Goal: Book appointment/travel/reservation

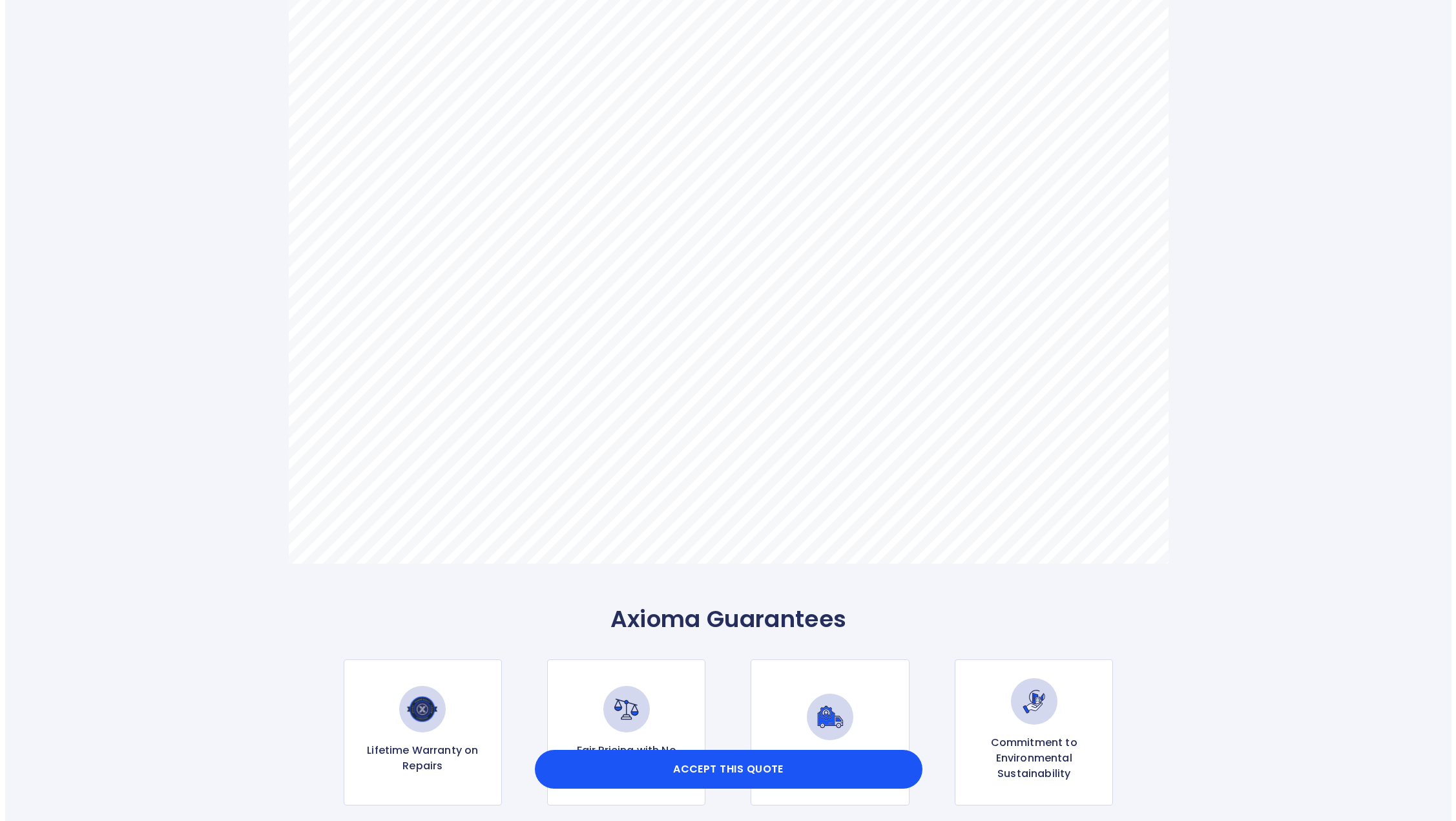
scroll to position [711, 0]
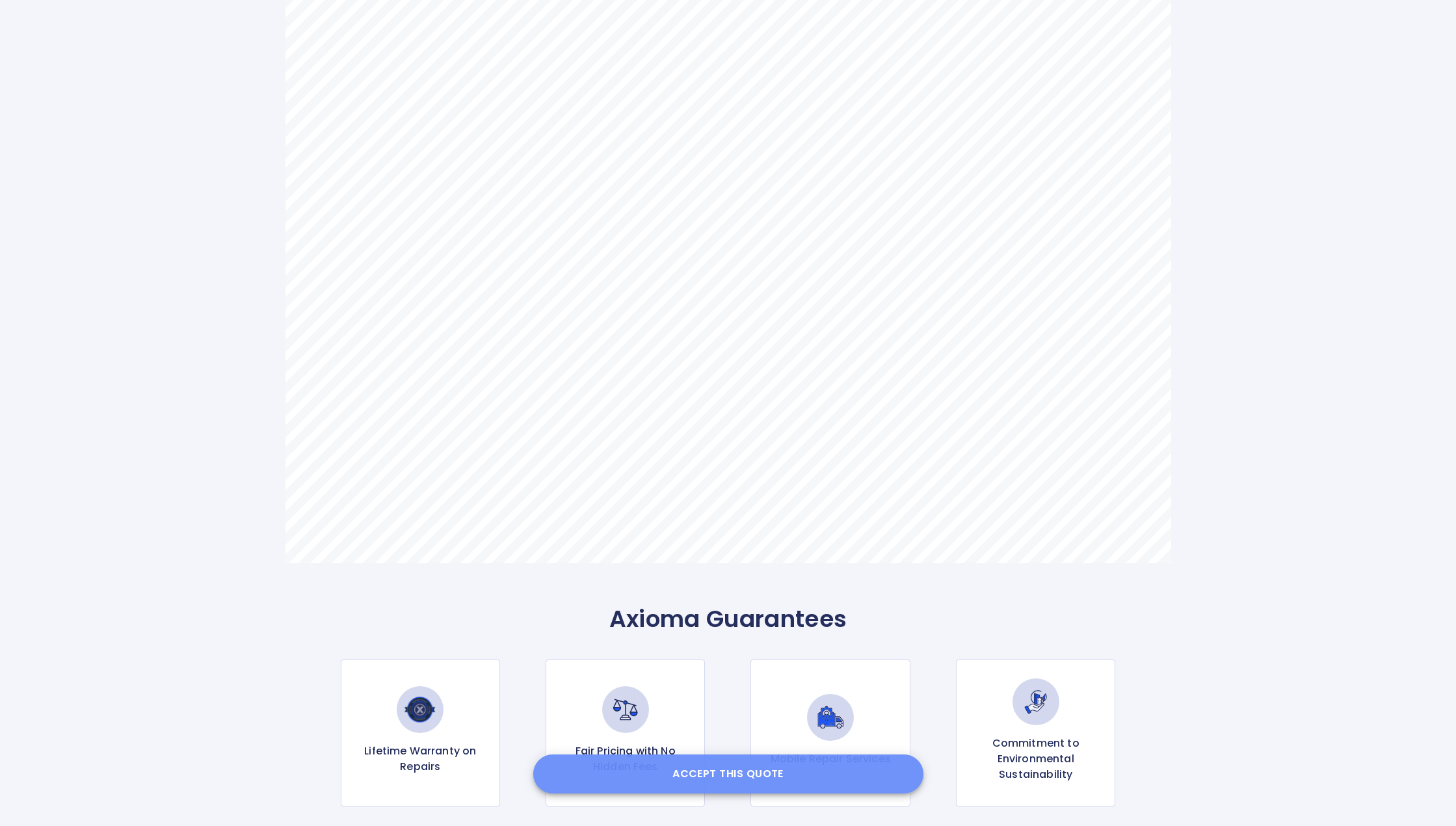
click at [726, 771] on button "Accept this Quote" at bounding box center [728, 774] width 391 height 39
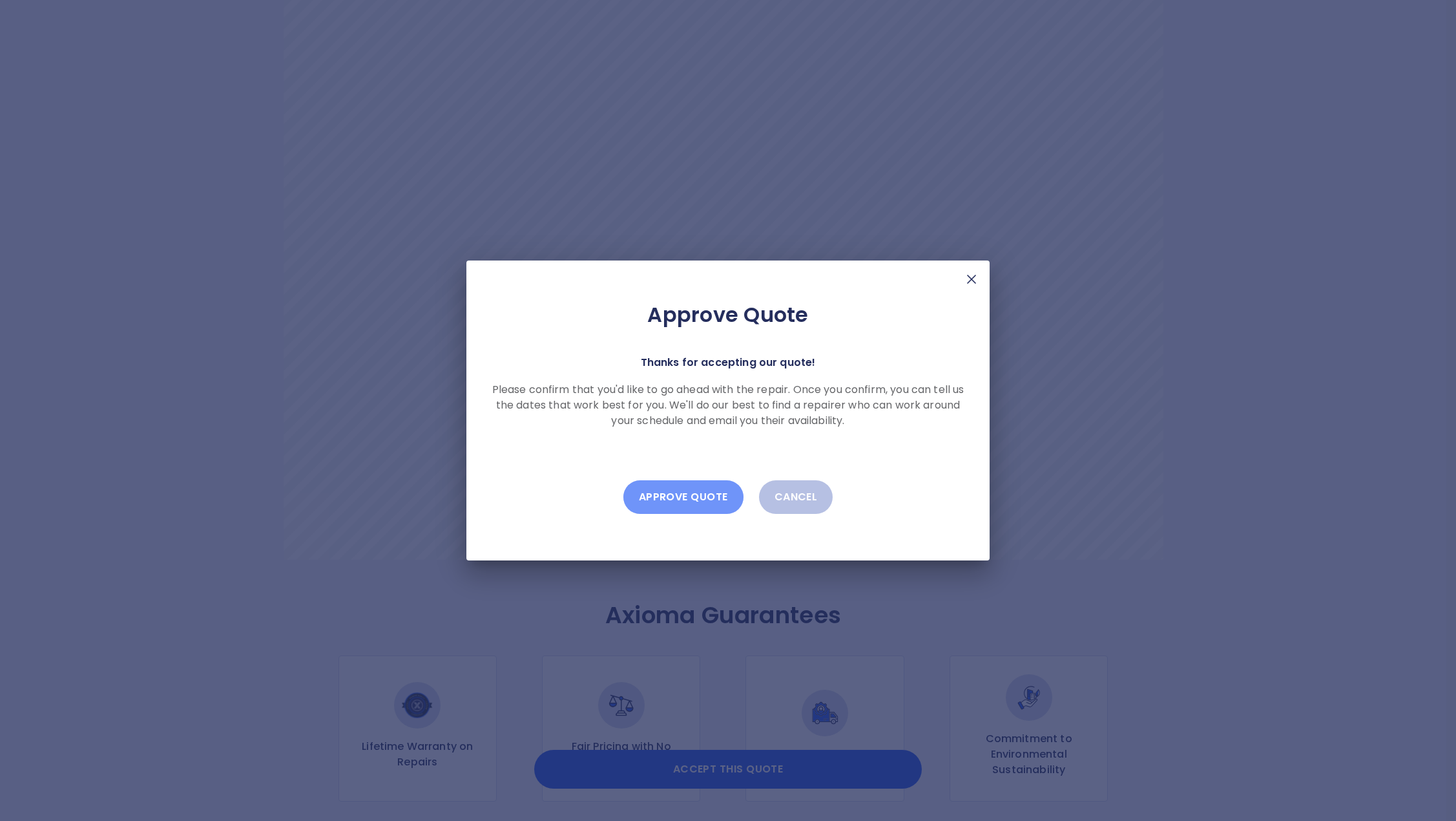
click at [706, 493] on button "Approve Quote" at bounding box center [684, 497] width 120 height 34
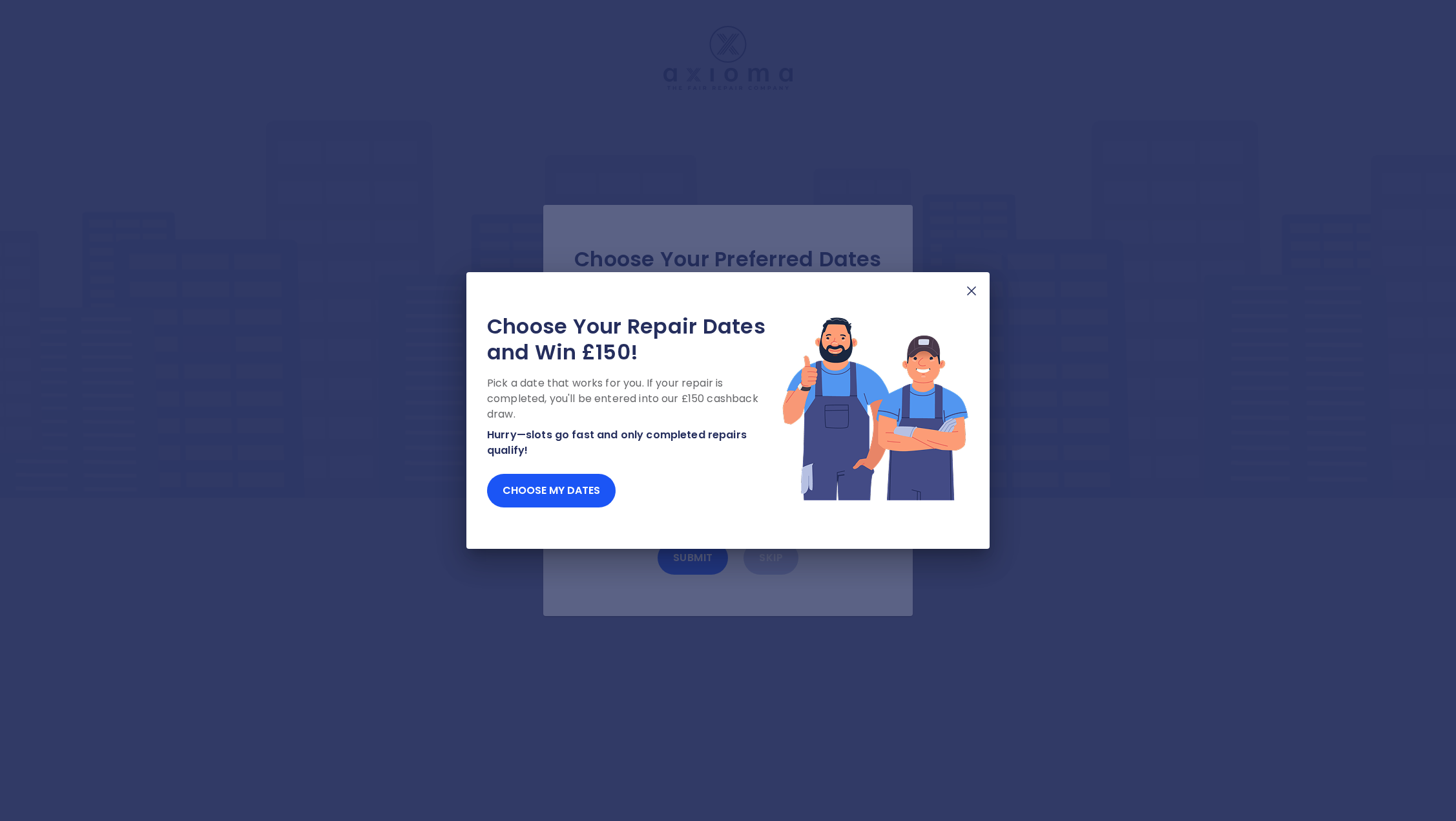
click at [970, 291] on img at bounding box center [972, 291] width 16 height 16
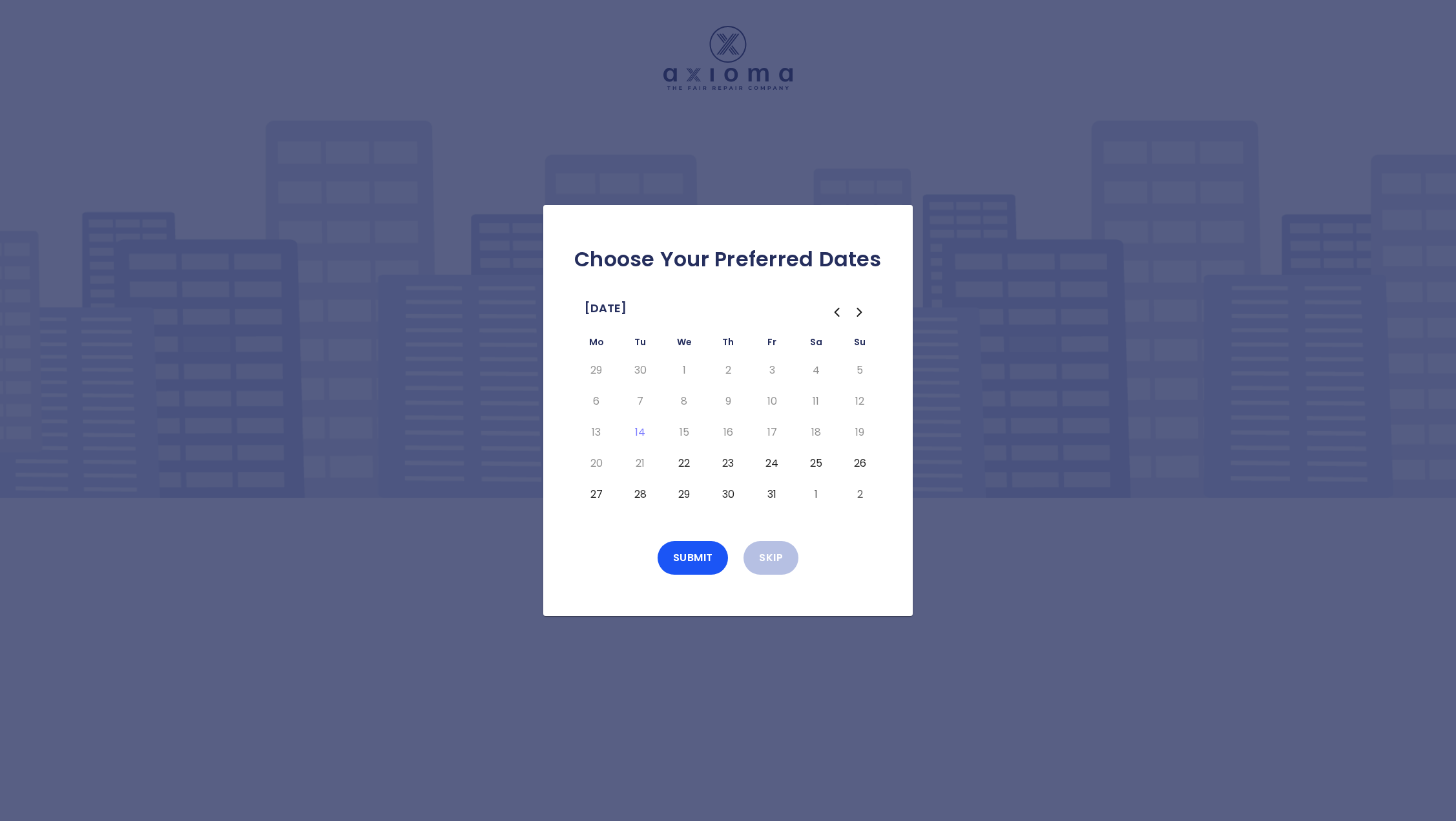
click at [683, 462] on button "22" at bounding box center [685, 463] width 23 height 20
click at [696, 563] on button "Submit" at bounding box center [693, 558] width 71 height 34
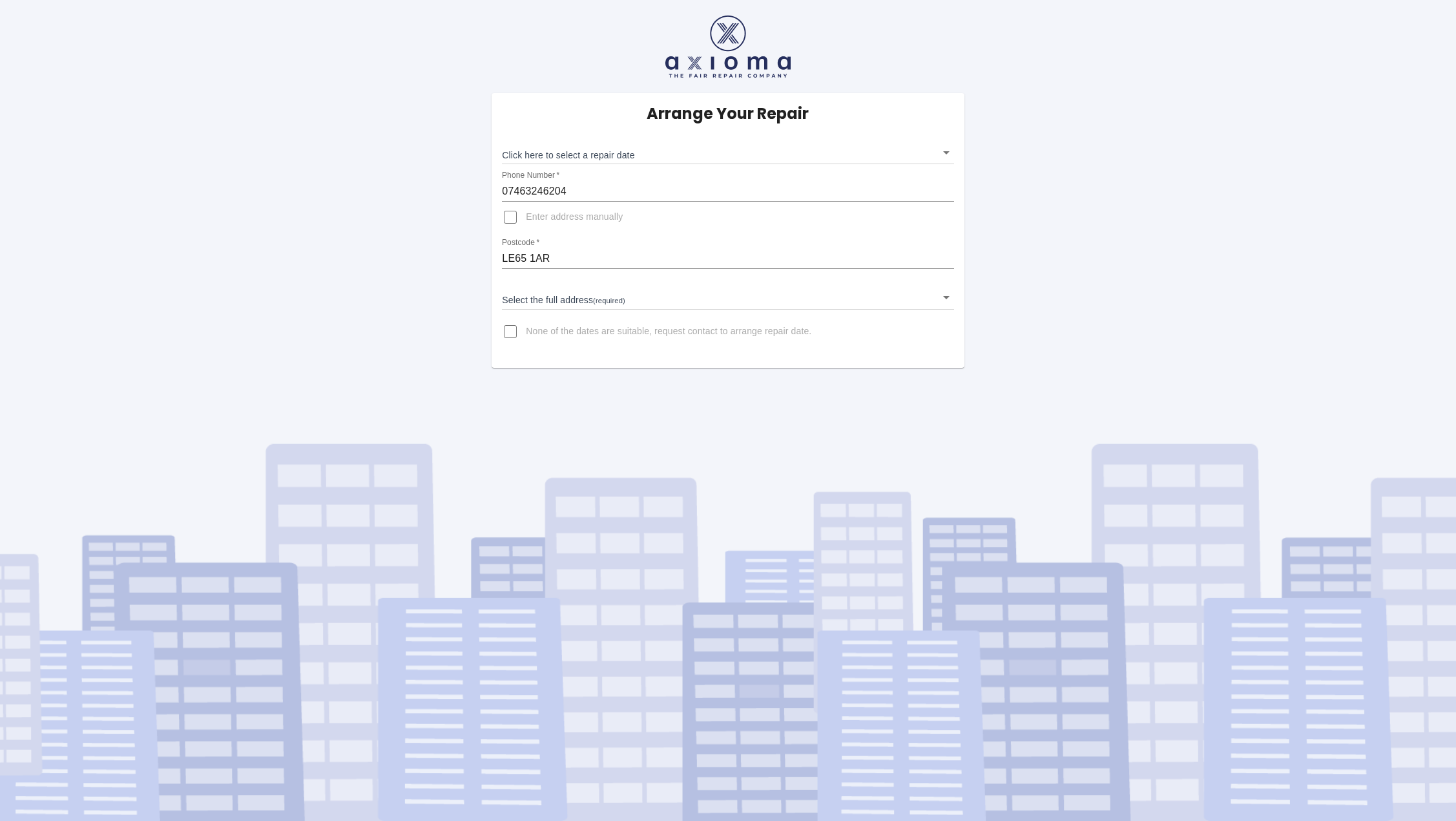
click at [557, 296] on body "Arrange Your Repair Click here to select a repair date ​ Phone Number   * 07463…" at bounding box center [728, 410] width 1456 height 821
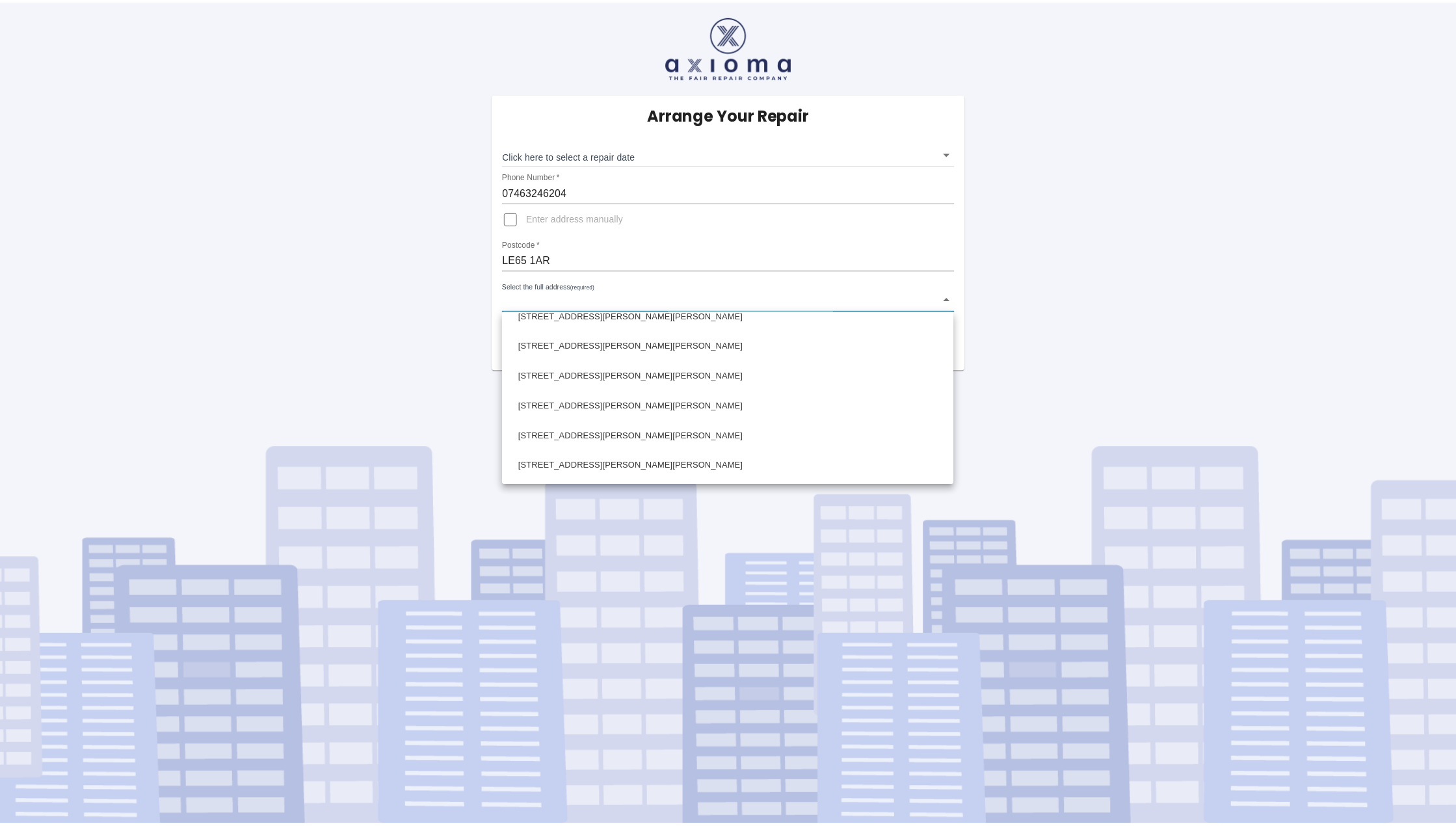
scroll to position [1106, 0]
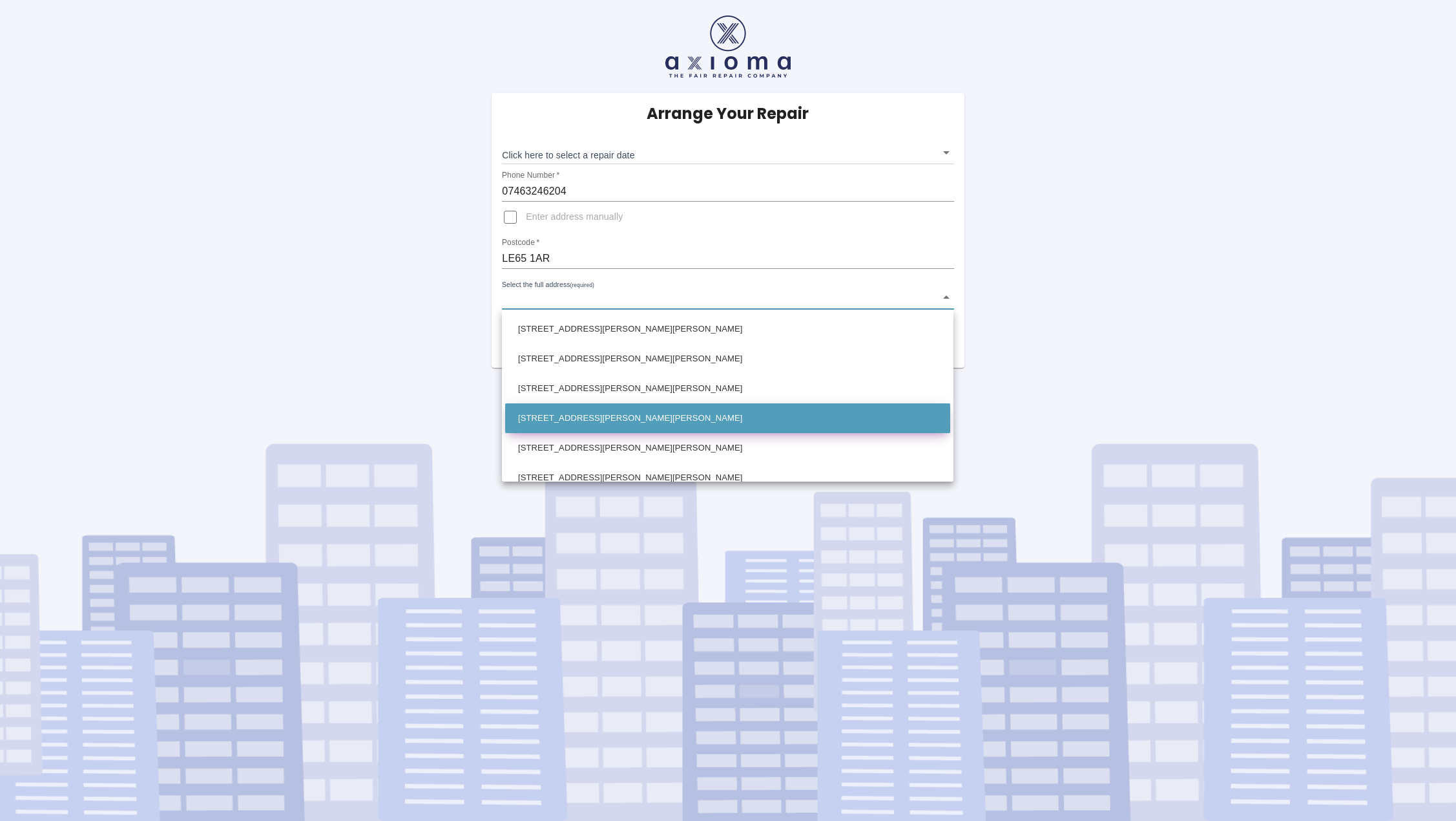
click at [609, 416] on li "36 Dunbar Way Ashby-De-La-Zouch Leicestershire" at bounding box center [728, 418] width 445 height 30
type input "36 Dunbar Way Ashby-De-La-Zouch Leicestershire"
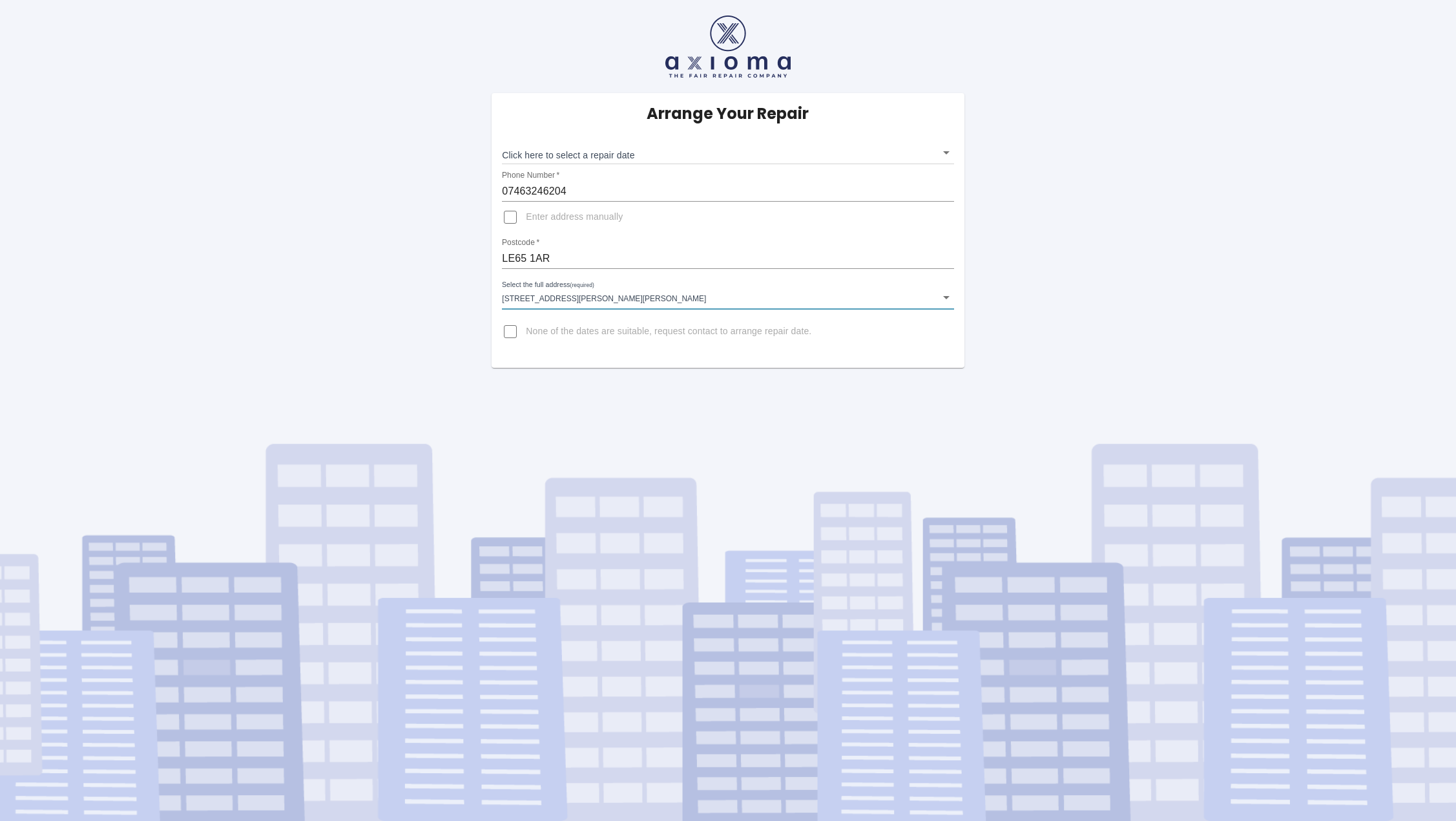
click at [632, 153] on body "Arrange Your Repair Click here to select a repair date ​ Phone Number   * 07463…" at bounding box center [728, 410] width 1456 height 821
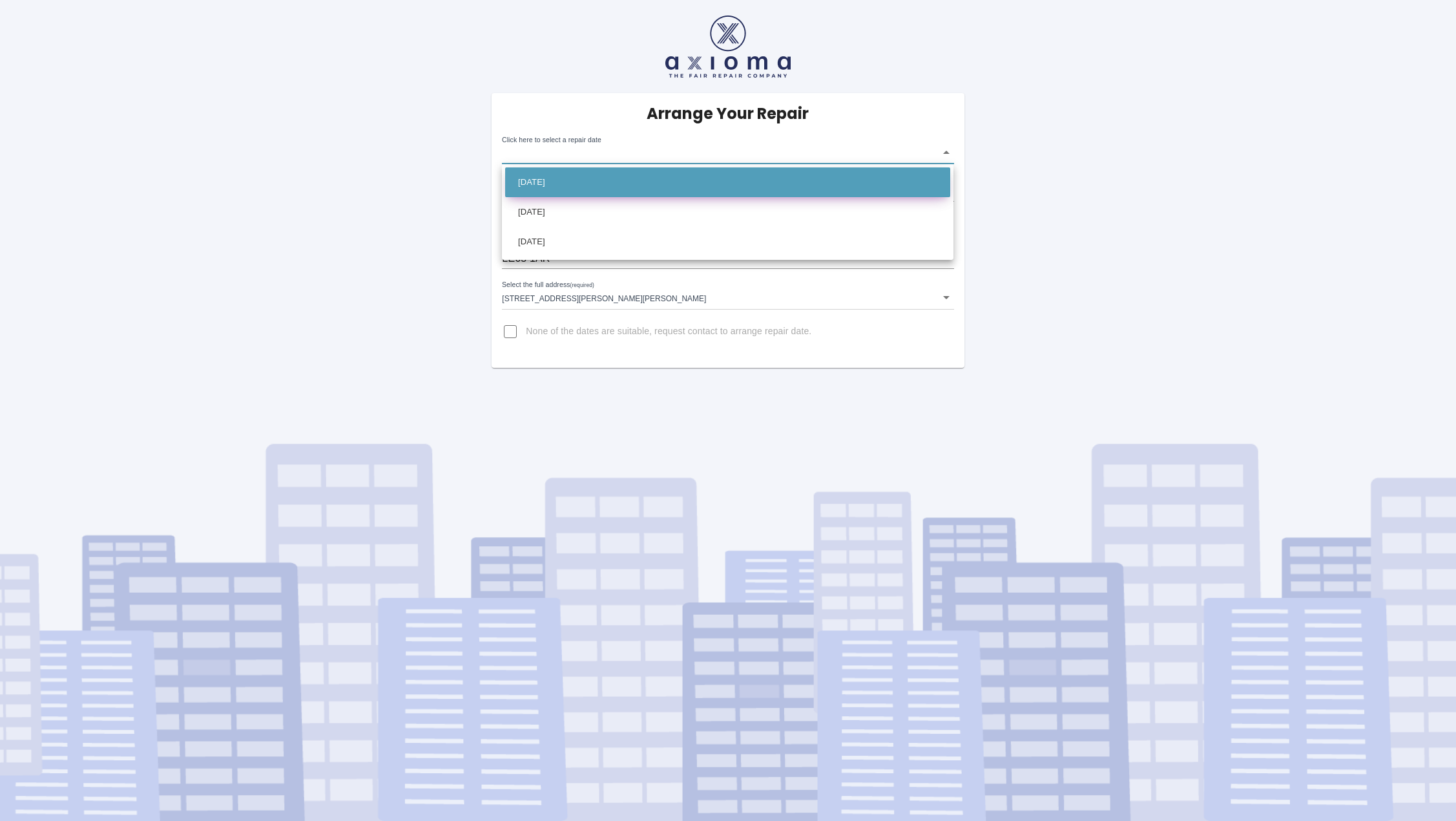
click at [600, 180] on li "Wed Oct 22 2025" at bounding box center [728, 182] width 445 height 30
type input "2025-10-22T00:00:00.000Z"
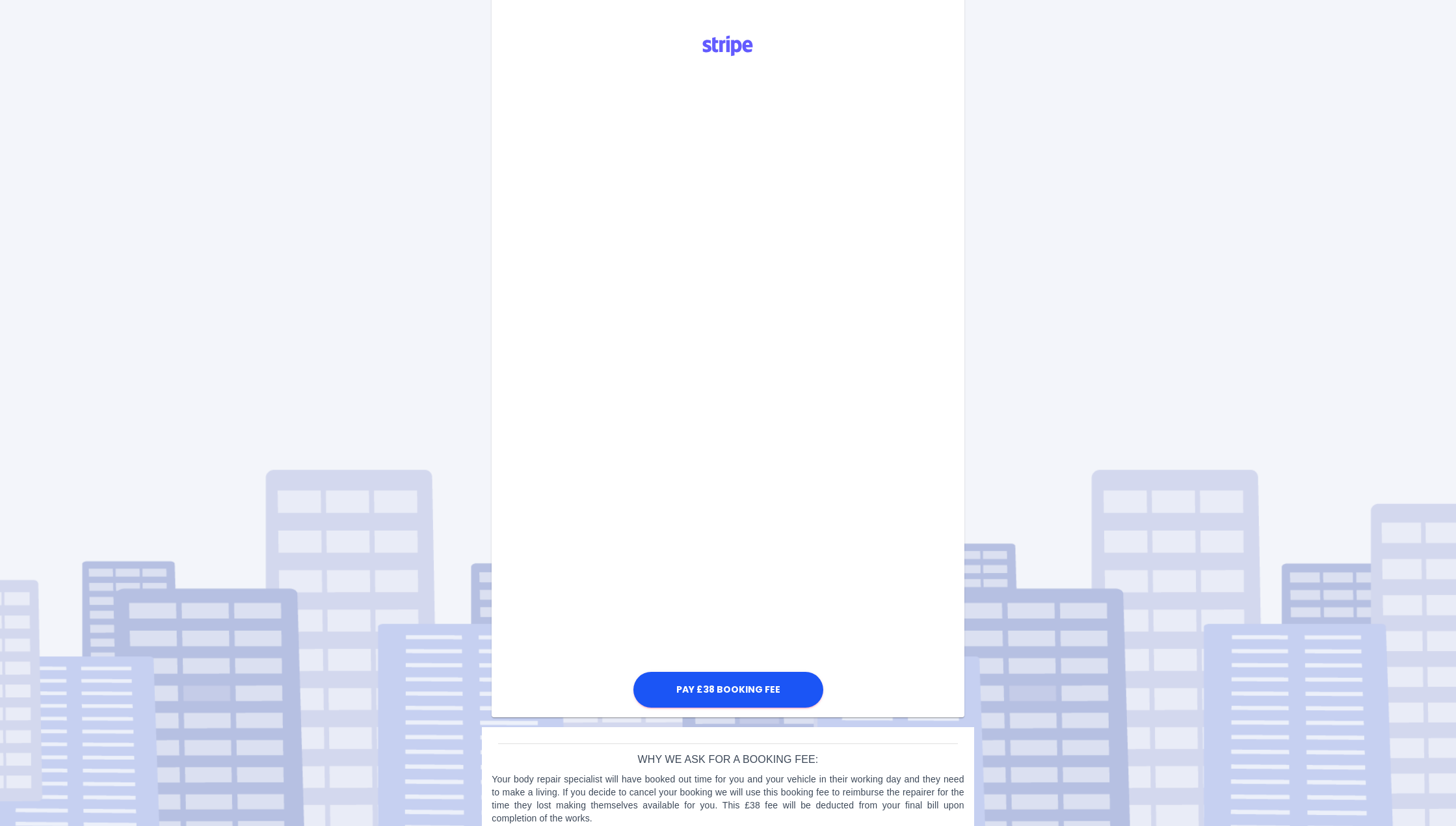
scroll to position [373, 0]
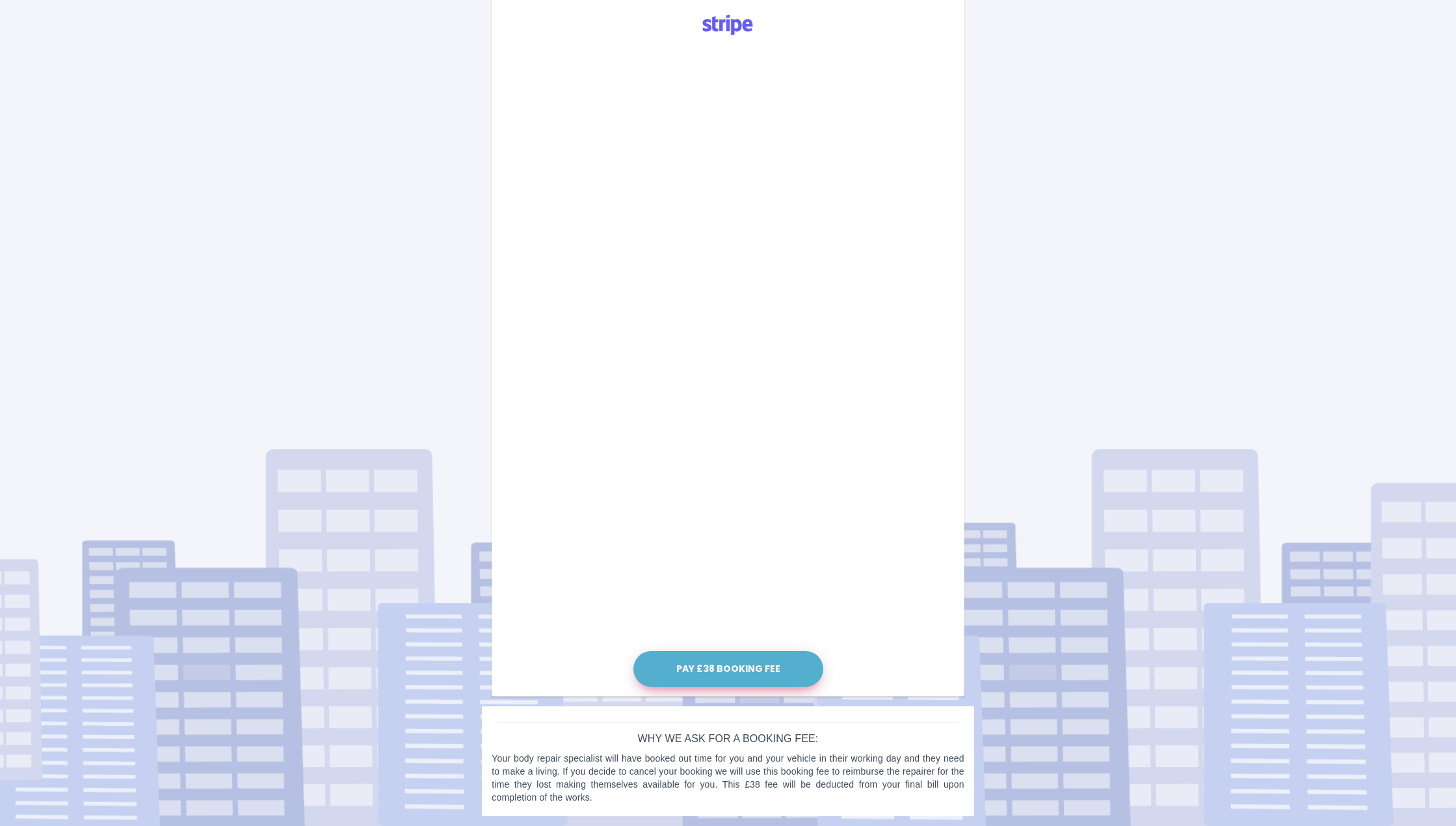
click at [761, 667] on button "Pay £38 Booking Fee" at bounding box center [728, 669] width 190 height 36
